Goal: Information Seeking & Learning: Understand process/instructions

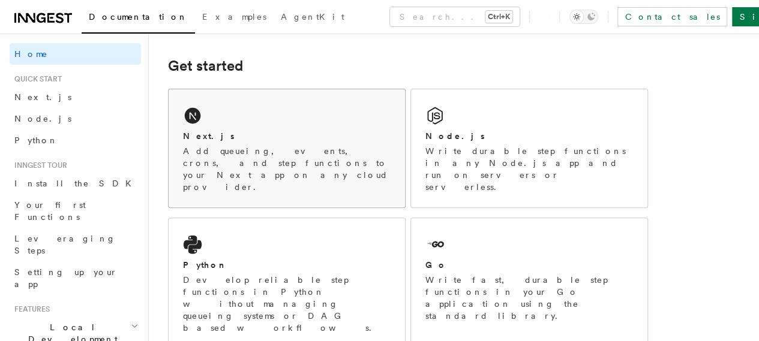
scroll to position [164, 0]
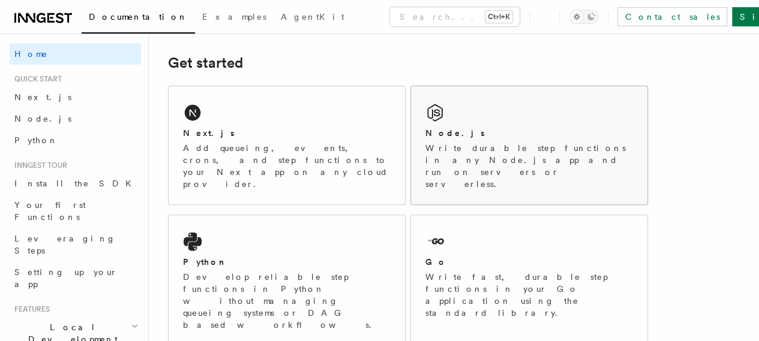
click at [493, 140] on div "Node.js" at bounding box center [529, 133] width 208 height 13
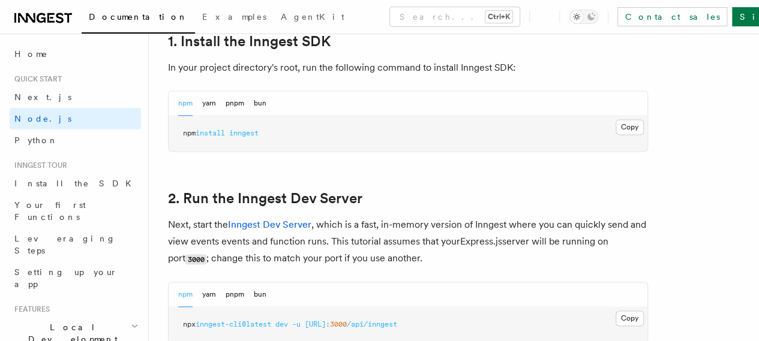
scroll to position [796, 0]
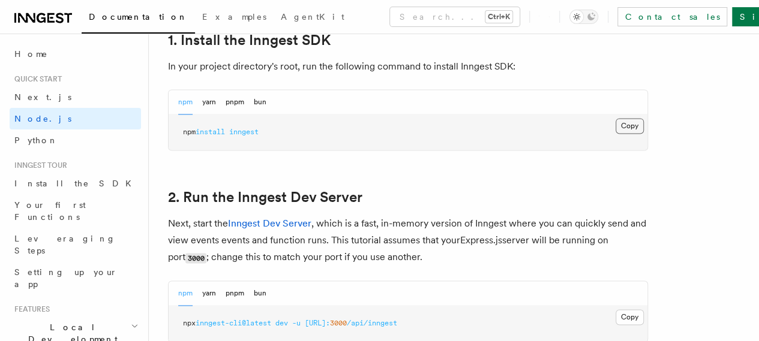
click at [616, 134] on button "Copy Copied" at bounding box center [630, 126] width 28 height 16
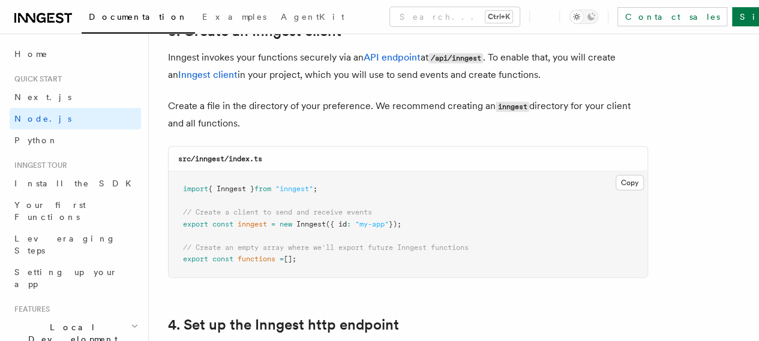
scroll to position [1556, 0]
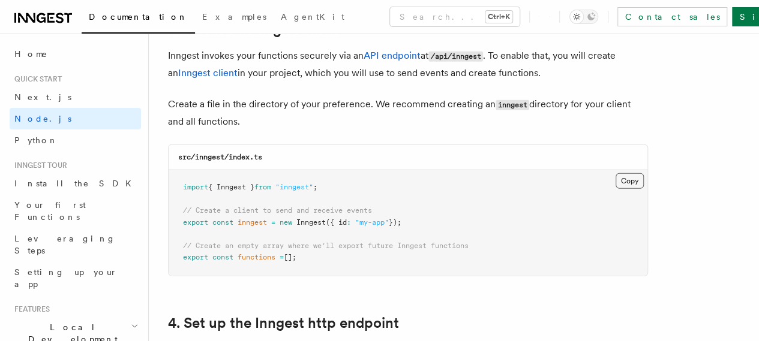
click at [616, 173] on button "Copy Copied" at bounding box center [630, 181] width 28 height 16
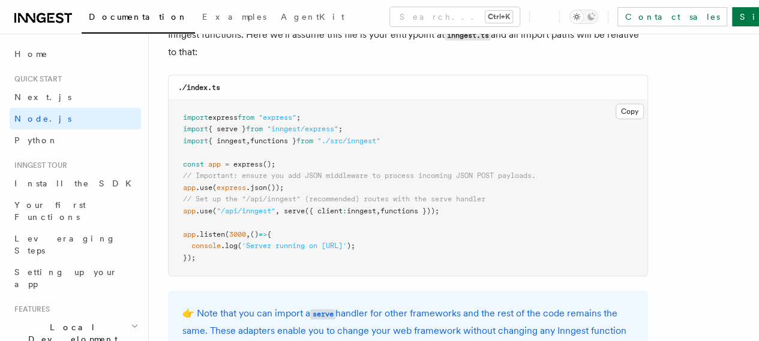
scroll to position [1890, 0]
drag, startPoint x: 462, startPoint y: 204, endPoint x: 181, endPoint y: 201, distance: 280.8
click at [181, 201] on pre "import express from "express" ; import { serve } from "inngest/express" ; impor…" at bounding box center [408, 187] width 479 height 176
copy span "app .use ( "/api/inngest" , serve ({ client : inngest , functions }));"
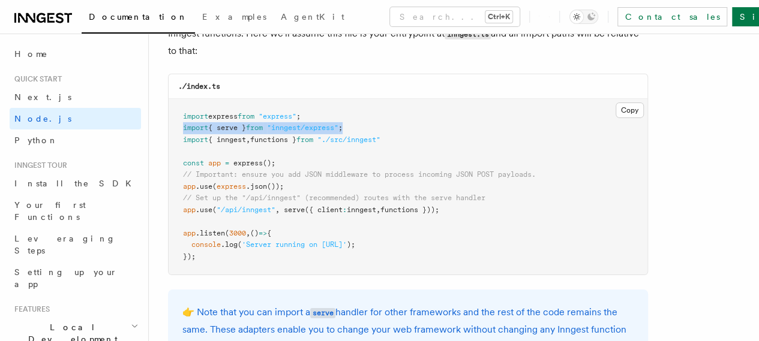
drag, startPoint x: 372, startPoint y: 115, endPoint x: 178, endPoint y: 116, distance: 194.4
click at [178, 116] on pre "import express from "express" ; import { serve } from "inngest/express" ; impor…" at bounding box center [408, 187] width 479 height 176
copy span "import { serve } from "inngest/express" ;"
